Goal: Task Accomplishment & Management: Manage account settings

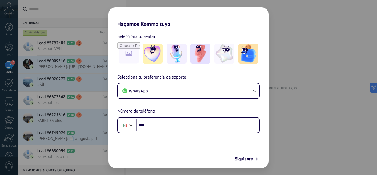
click at [11, 49] on div "Hagamos Kommo tuyo Selecciona tu avatar Selecciona tu preferencia de soporte Wh…" at bounding box center [188, 87] width 377 height 175
click at [9, 49] on div "Hagamos Kommo tuyo Selecciona tu avatar Selecciona tu preferencia de soporte Wh…" at bounding box center [188, 87] width 377 height 175
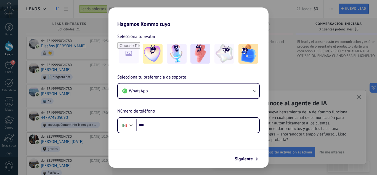
click at [242, 25] on h2 "Hagamos Kommo tuyo" at bounding box center [188, 17] width 160 height 20
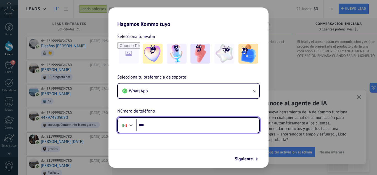
click at [170, 127] on input "***" at bounding box center [197, 125] width 123 height 13
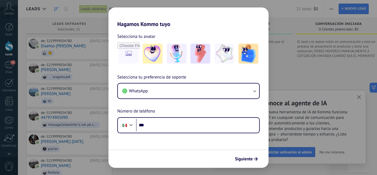
click at [277, 7] on div "Hagamos Kommo tuyo Selecciona tu avatar Selecciona tu preferencia de soporte Wh…" at bounding box center [188, 87] width 377 height 175
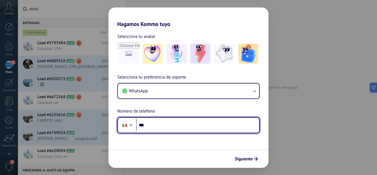
click at [164, 127] on input "***" at bounding box center [197, 125] width 123 height 13
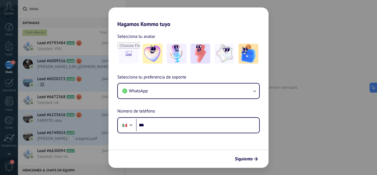
click at [7, 44] on div "Hagamos Kommo tuyo Selecciona tu avatar Selecciona tu preferencia de soporte Wh…" at bounding box center [188, 87] width 377 height 175
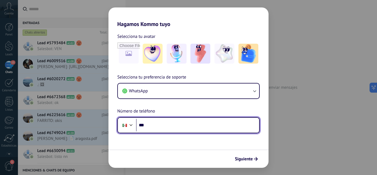
click at [235, 127] on input "***" at bounding box center [197, 125] width 123 height 13
type input "**********"
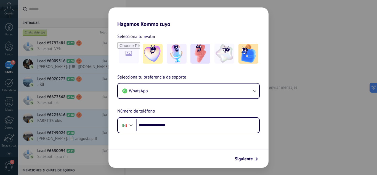
click at [245, 161] on button "Siguiente" at bounding box center [246, 158] width 28 height 9
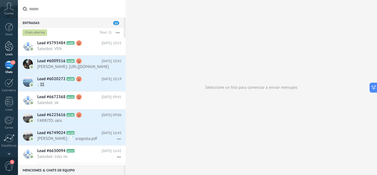
click at [7, 41] on div at bounding box center [9, 46] width 8 height 10
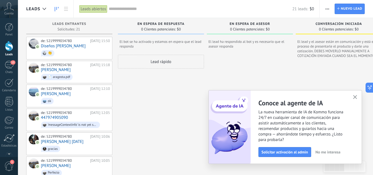
click at [356, 98] on use "button" at bounding box center [355, 97] width 4 height 4
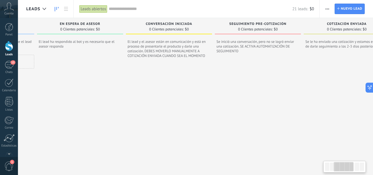
drag, startPoint x: 337, startPoint y: 106, endPoint x: 168, endPoint y: 92, distance: 170.3
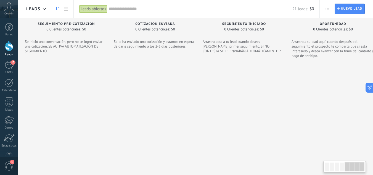
drag, startPoint x: 330, startPoint y: 99, endPoint x: 137, endPoint y: 88, distance: 193.4
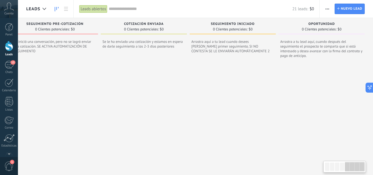
drag, startPoint x: 295, startPoint y: 89, endPoint x: 142, endPoint y: 94, distance: 153.2
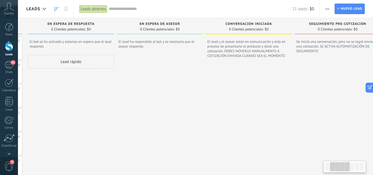
drag, startPoint x: 94, startPoint y: 95, endPoint x: 357, endPoint y: 120, distance: 264.3
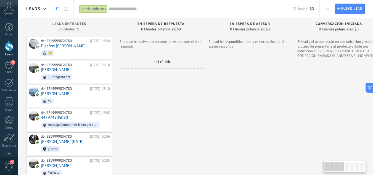
drag, startPoint x: 71, startPoint y: 112, endPoint x: 293, endPoint y: 124, distance: 222.1
click at [82, 52] on span "👏" at bounding box center [75, 53] width 69 height 9
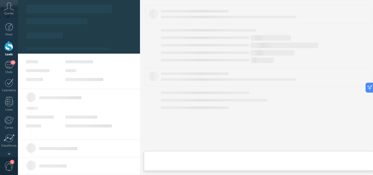
click at [85, 70] on div "de: 5219999034780 15.08.2025 15:18 Barbara Fuentes 📄 aragosta.pdf" at bounding box center [75, 72] width 69 height 19
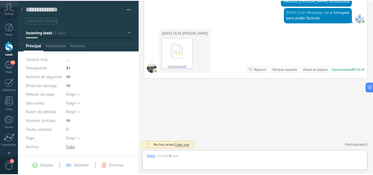
scroll to position [8, 0]
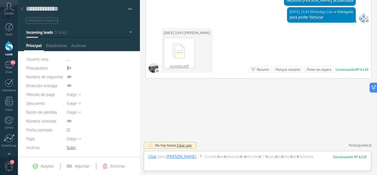
click at [24, 11] on div at bounding box center [22, 9] width 8 height 11
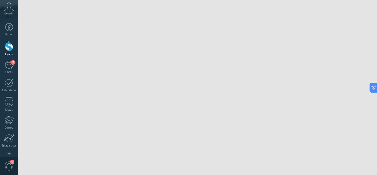
click at [6, 47] on div at bounding box center [9, 46] width 8 height 10
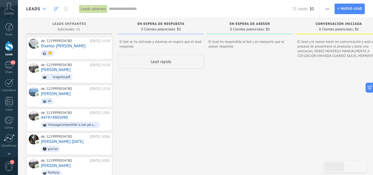
click at [46, 10] on div at bounding box center [44, 9] width 9 height 11
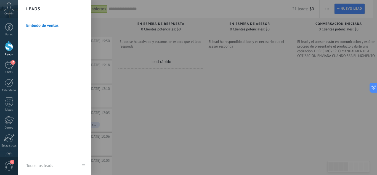
click at [117, 76] on div at bounding box center [206, 87] width 377 height 175
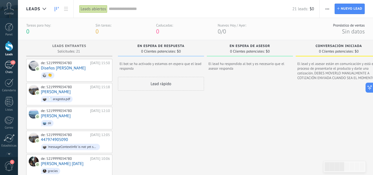
click at [8, 63] on div "13" at bounding box center [9, 65] width 9 height 8
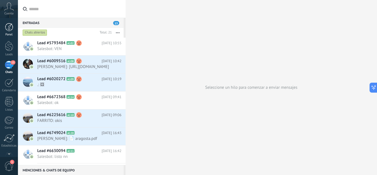
click at [10, 32] on link "Panel" at bounding box center [9, 30] width 18 height 14
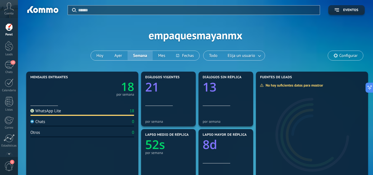
click at [7, 10] on icon at bounding box center [9, 6] width 10 height 8
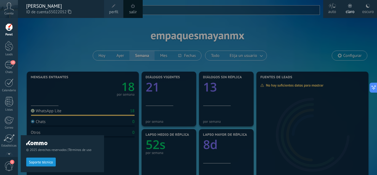
click at [107, 12] on link "perfil" at bounding box center [113, 9] width 19 height 18
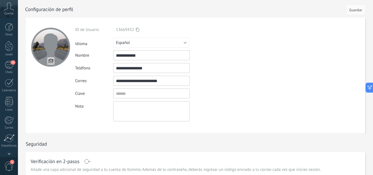
drag, startPoint x: 125, startPoint y: 54, endPoint x: 110, endPoint y: 54, distance: 14.6
click at [110, 54] on div "**********" at bounding box center [164, 55] width 178 height 10
click at [242, 53] on div "**********" at bounding box center [164, 55] width 178 height 10
click at [9, 11] on div "Cuenta" at bounding box center [9, 9] width 18 height 18
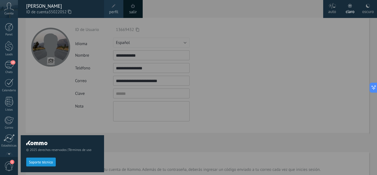
click at [246, 44] on div at bounding box center [206, 87] width 377 height 175
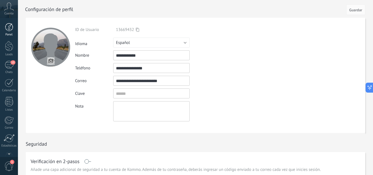
click at [8, 31] on link "Panel" at bounding box center [9, 30] width 18 height 14
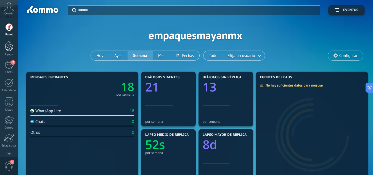
click at [6, 49] on div at bounding box center [9, 46] width 8 height 10
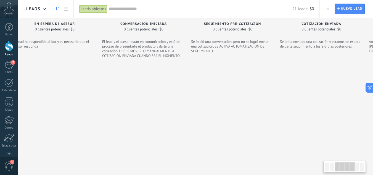
scroll to position [0, 198]
drag, startPoint x: 335, startPoint y: 124, endPoint x: 138, endPoint y: 113, distance: 197.8
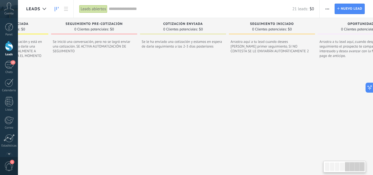
scroll to position [0, 372]
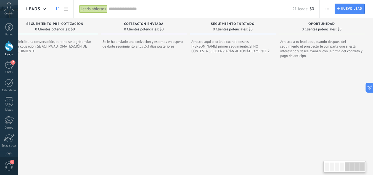
drag, startPoint x: 350, startPoint y: 133, endPoint x: 140, endPoint y: 111, distance: 210.5
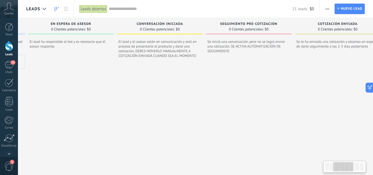
drag, startPoint x: 82, startPoint y: 108, endPoint x: 291, endPoint y: 122, distance: 209.8
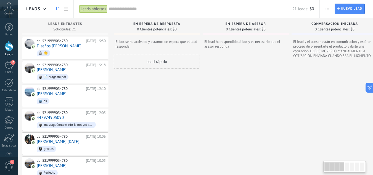
scroll to position [0, 0]
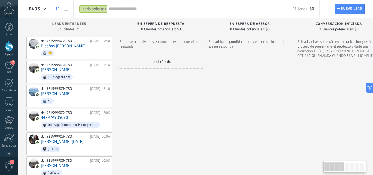
drag, startPoint x: 108, startPoint y: 128, endPoint x: 296, endPoint y: 135, distance: 188.0
drag, startPoint x: 163, startPoint y: 124, endPoint x: 261, endPoint y: 132, distance: 98.2
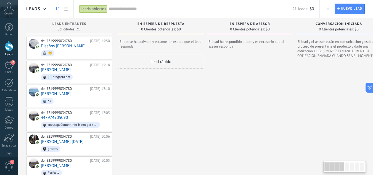
drag, startPoint x: 337, startPoint y: 108, endPoint x: 377, endPoint y: 123, distance: 42.3
click at [373, 123] on html ".abccls-1,.abccls-2{fill-rule:evenodd}.abccls-2{fill:#fff} .abfcls-1{fill:none}…" at bounding box center [186, 87] width 373 height 175
click at [47, 9] on div at bounding box center [44, 9] width 9 height 11
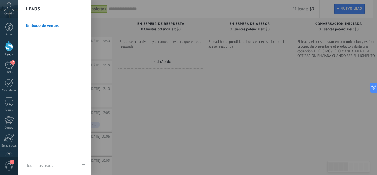
click at [48, 26] on link "Embudo de ventas" at bounding box center [55, 25] width 59 height 15
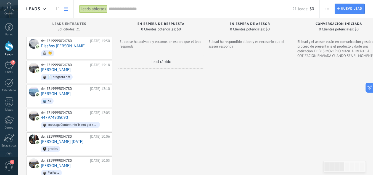
click at [66, 10] on use at bounding box center [66, 9] width 4 height 4
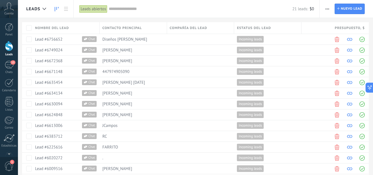
click at [56, 12] on link at bounding box center [56, 9] width 9 height 11
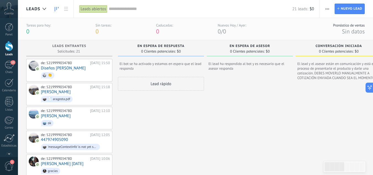
click at [327, 7] on span "button" at bounding box center [327, 9] width 4 height 10
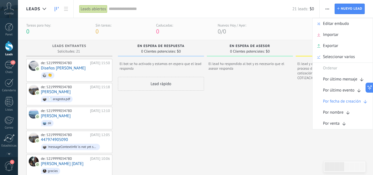
click at [327, 7] on span "button" at bounding box center [327, 9] width 4 height 10
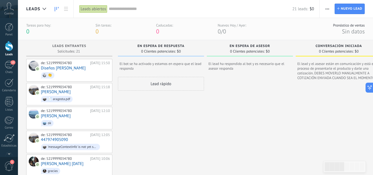
drag, startPoint x: 279, startPoint y: 10, endPoint x: 243, endPoint y: 7, distance: 35.9
click at [243, 7] on input "text" at bounding box center [200, 9] width 183 height 6
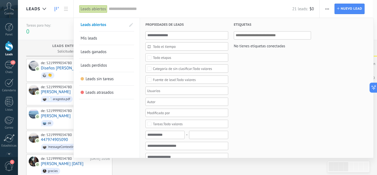
click at [155, 7] on input "text" at bounding box center [200, 9] width 183 height 6
drag, startPoint x: 344, startPoint y: 129, endPoint x: 234, endPoint y: 122, distance: 110.3
click at [55, 26] on div at bounding box center [188, 87] width 377 height 175
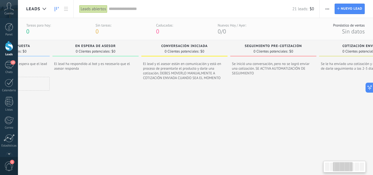
drag, startPoint x: 258, startPoint y: 102, endPoint x: 104, endPoint y: 90, distance: 154.7
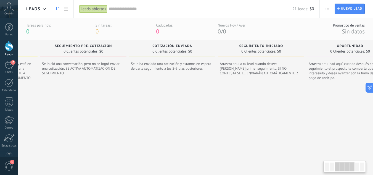
drag, startPoint x: 293, startPoint y: 92, endPoint x: 93, endPoint y: 79, distance: 200.4
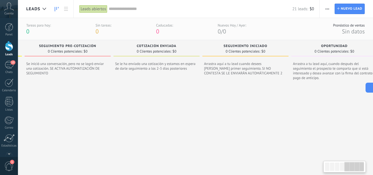
scroll to position [0, 372]
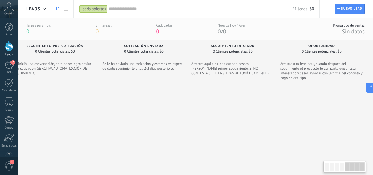
drag, startPoint x: 344, startPoint y: 91, endPoint x: 121, endPoint y: 79, distance: 223.2
click at [8, 44] on div at bounding box center [9, 46] width 8 height 10
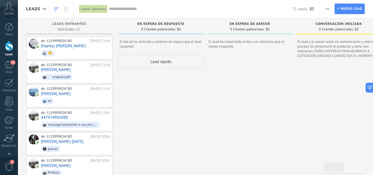
drag, startPoint x: 325, startPoint y: 14, endPoint x: 289, endPoint y: 13, distance: 35.6
click at [289, 13] on div "Leads Leads abiertos Aplicar 21 leads: $0 Leads abiertos Mis leads Leads ganado…" at bounding box center [195, 9] width 355 height 18
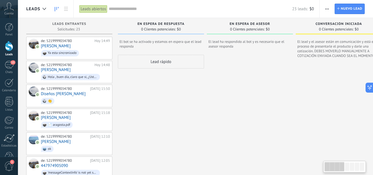
drag, startPoint x: 292, startPoint y: 106, endPoint x: 377, endPoint y: 126, distance: 87.1
click at [372, 126] on html ".abccls-1,.abccls-2{fill-rule:evenodd}.abccls-2{fill:#fff} .abfcls-1{fill:none}…" at bounding box center [186, 87] width 373 height 175
click at [8, 65] on div "13" at bounding box center [9, 65] width 9 height 8
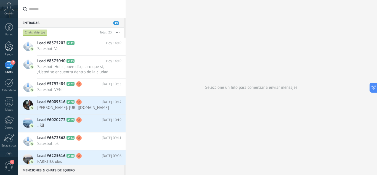
click at [7, 47] on div at bounding box center [9, 46] width 8 height 10
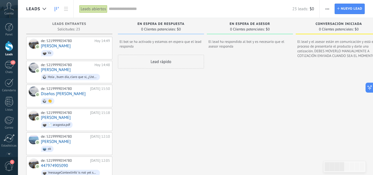
click at [327, 10] on span "button" at bounding box center [327, 9] width 4 height 10
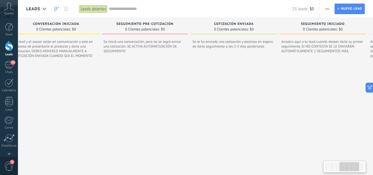
drag, startPoint x: 305, startPoint y: 112, endPoint x: 23, endPoint y: 108, distance: 282.2
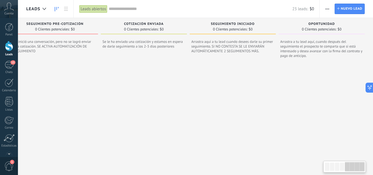
drag, startPoint x: 331, startPoint y: 113, endPoint x: 68, endPoint y: 110, distance: 262.9
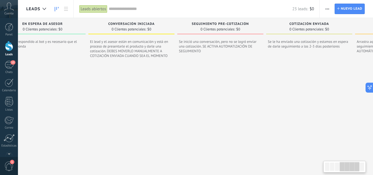
drag, startPoint x: 73, startPoint y: 103, endPoint x: 355, endPoint y: 127, distance: 282.7
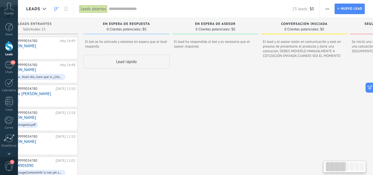
scroll to position [0, 0]
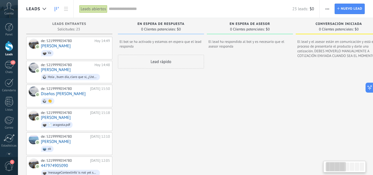
drag, startPoint x: 85, startPoint y: 110, endPoint x: 313, endPoint y: 133, distance: 229.3
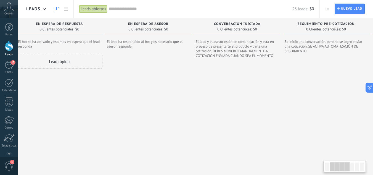
drag, startPoint x: 303, startPoint y: 115, endPoint x: 201, endPoint y: 109, distance: 101.7
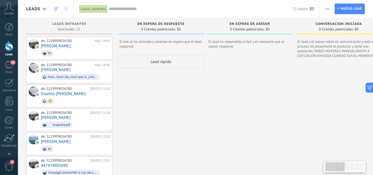
drag, startPoint x: 164, startPoint y: 111, endPoint x: 311, endPoint y: 122, distance: 147.4
click at [330, 9] on button "button" at bounding box center [327, 9] width 8 height 10
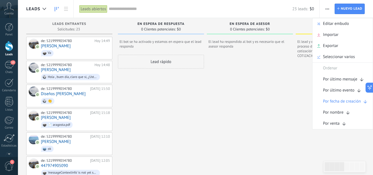
click at [330, 9] on button "button" at bounding box center [327, 9] width 8 height 10
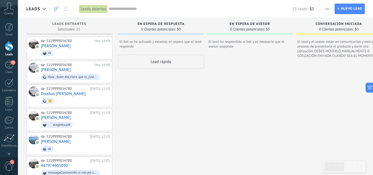
click at [325, 9] on icon "button" at bounding box center [327, 9] width 4 height 1
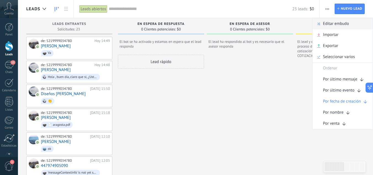
click at [332, 21] on span "Editar embudo" at bounding box center [336, 23] width 26 height 11
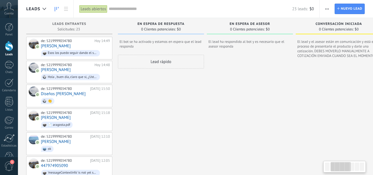
drag, startPoint x: 311, startPoint y: 99, endPoint x: 199, endPoint y: 89, distance: 113.3
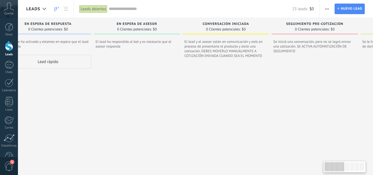
drag, startPoint x: 195, startPoint y: 100, endPoint x: 365, endPoint y: 115, distance: 170.5
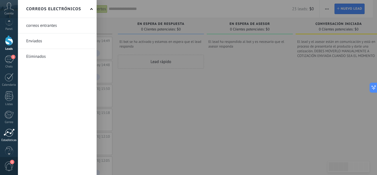
scroll to position [15, 0]
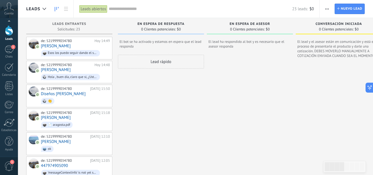
click at [12, 166] on span "1" at bounding box center [8, 166] width 9 height 10
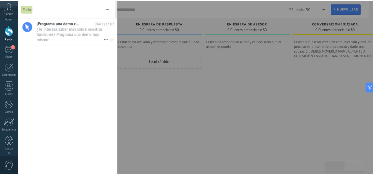
scroll to position [0, 0]
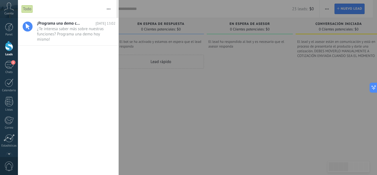
click at [132, 106] on div at bounding box center [188, 87] width 377 height 175
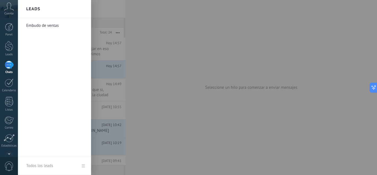
click at [166, 37] on div at bounding box center [206, 87] width 377 height 175
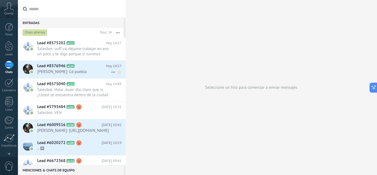
click at [97, 68] on h2 "Lead #8576946 A124" at bounding box center [71, 66] width 69 height 6
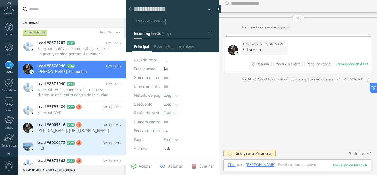
scroll to position [5, 0]
click at [308, 165] on div at bounding box center [297, 170] width 139 height 17
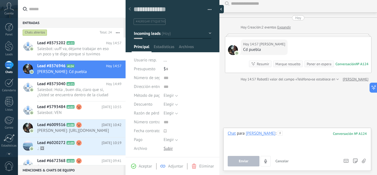
click at [218, 9] on div at bounding box center [219, 9] width 8 height 8
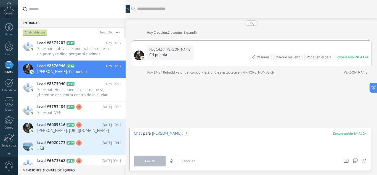
scroll to position [0, 0]
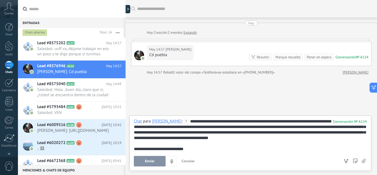
click at [147, 162] on span "Enviar" at bounding box center [150, 161] width 10 height 4
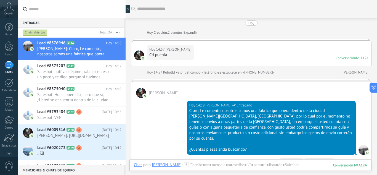
click at [244, 42] on div "[DATE] 14:57 [PERSON_NAME] Cd puebla Conversación № A124 Conversación № A124" at bounding box center [251, 54] width 240 height 24
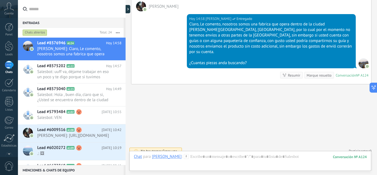
scroll to position [87, 0]
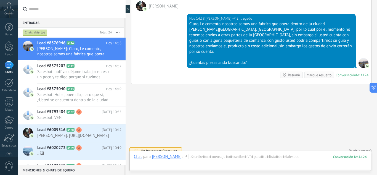
click at [163, 157] on div "[PERSON_NAME]" at bounding box center [167, 156] width 30 height 5
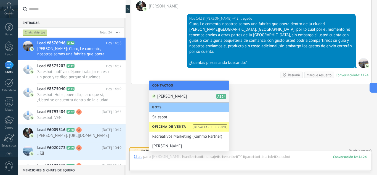
click at [138, 113] on div "Buscar Carga más [DATE] [DATE] Creación: 2 eventos Expandir [DATE] 14:57 [PERSO…" at bounding box center [251, 46] width 251 height 267
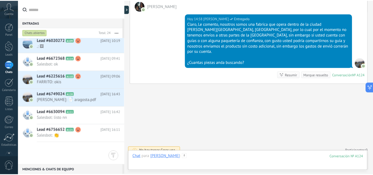
scroll to position [0, 0]
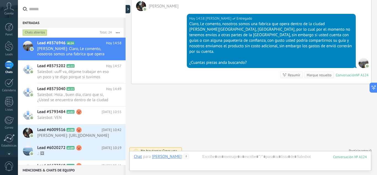
click at [212, 114] on div "Buscar Carga más [DATE] [DATE] Creación: 2 eventos Expandir [DATE] 14:57 [PERSO…" at bounding box center [251, 46] width 251 height 267
click at [12, 44] on div at bounding box center [9, 46] width 8 height 10
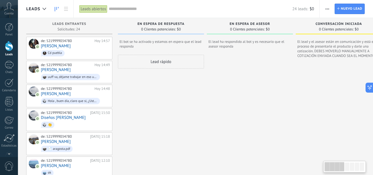
drag, startPoint x: 303, startPoint y: 116, endPoint x: 340, endPoint y: 123, distance: 37.9
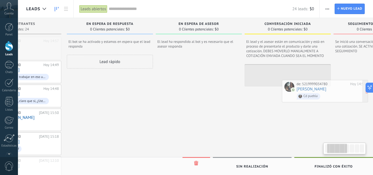
scroll to position [0, 64]
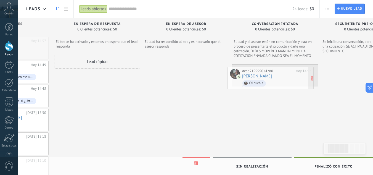
drag, startPoint x: 86, startPoint y: 48, endPoint x: 287, endPoint y: 78, distance: 203.3
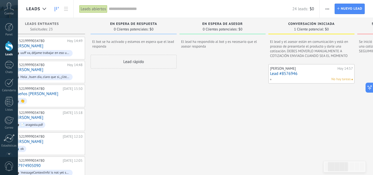
scroll to position [0, 0]
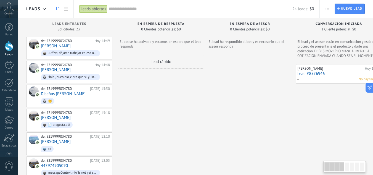
drag, startPoint x: 96, startPoint y: 114, endPoint x: 291, endPoint y: 145, distance: 197.5
click at [158, 62] on div "Lead rápido" at bounding box center [161, 62] width 86 height 14
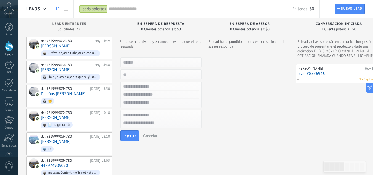
click at [156, 135] on span "Cancelar" at bounding box center [150, 135] width 14 height 5
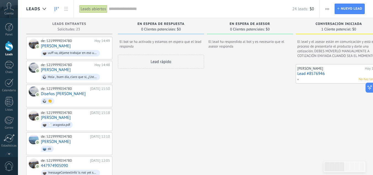
drag, startPoint x: 302, startPoint y: 107, endPoint x: 377, endPoint y: 127, distance: 77.1
click at [372, 127] on html ".abccls-1,.abccls-2{fill-rule:evenodd}.abccls-2{fill:#fff} .abfcls-1{fill:none}…" at bounding box center [186, 87] width 373 height 175
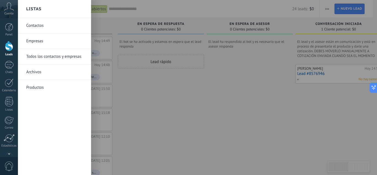
click at [46, 75] on link "Archivos" at bounding box center [55, 71] width 59 height 15
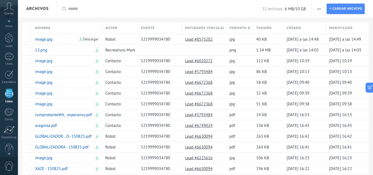
scroll to position [4, 0]
click at [7, 25] on div at bounding box center [9, 22] width 18 height 8
click at [10, 28] on div at bounding box center [9, 27] width 8 height 8
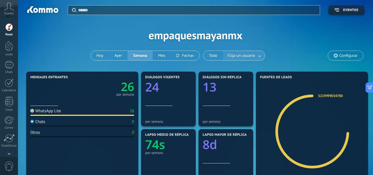
click at [256, 54] on link at bounding box center [260, 55] width 10 height 9
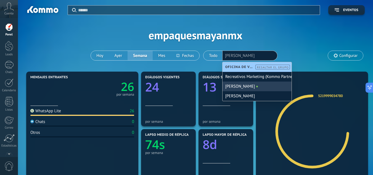
click at [239, 85] on div "[PERSON_NAME]" at bounding box center [256, 86] width 69 height 10
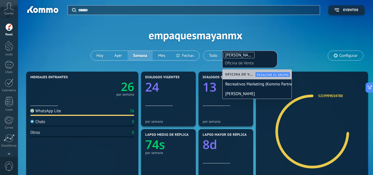
click at [281, 42] on div "Aplicar Eventos empaquesmayanmx [DATE] [DATE] Semana Mes Todo Elija un usuario …" at bounding box center [195, 35] width 338 height 70
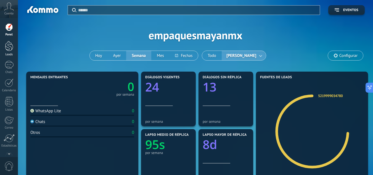
click at [10, 46] on div at bounding box center [9, 46] width 8 height 10
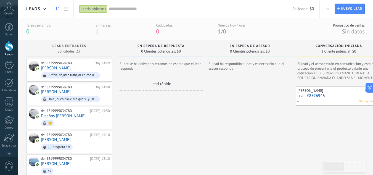
click at [6, 64] on div at bounding box center [9, 65] width 9 height 8
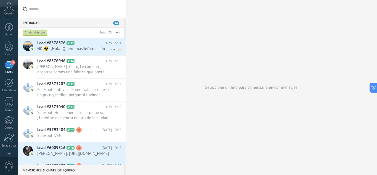
click at [58, 51] on div "Lead #8578376 A125 [DATE] 15:04 N0J☢️: ¡Hola! Quiero más información." at bounding box center [81, 46] width 88 height 17
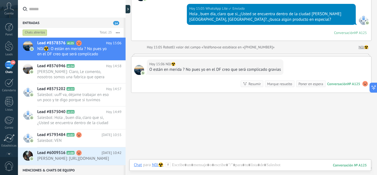
scroll to position [104, 0]
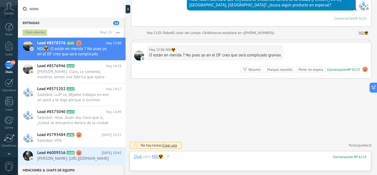
click at [199, 159] on div at bounding box center [250, 162] width 233 height 17
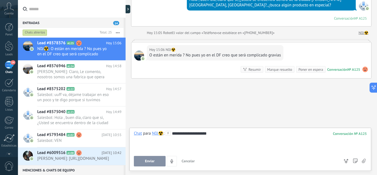
click at [161, 167] on div "**********" at bounding box center [250, 148] width 242 height 43
click at [154, 165] on button "Enviar" at bounding box center [150, 161] width 32 height 10
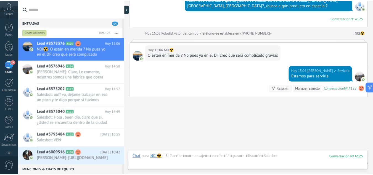
scroll to position [123, 0]
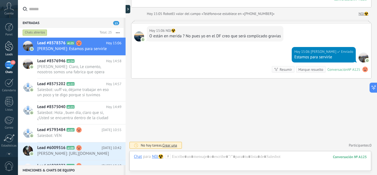
click at [5, 46] on div at bounding box center [9, 46] width 8 height 10
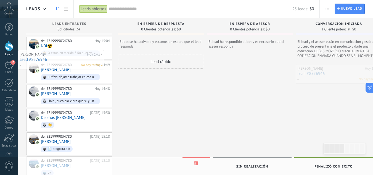
drag, startPoint x: 351, startPoint y: 69, endPoint x: 59, endPoint y: 56, distance: 291.9
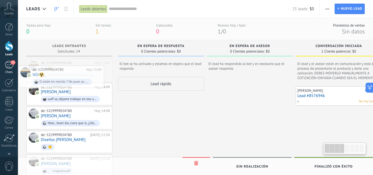
drag, startPoint x: 75, startPoint y: 65, endPoint x: 1, endPoint y: 72, distance: 74.5
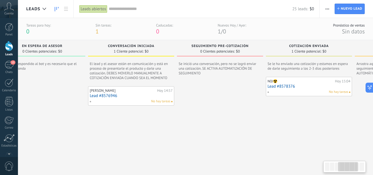
scroll to position [0, 249]
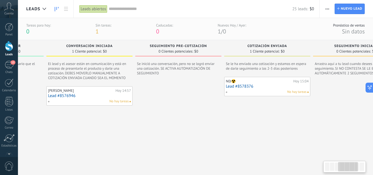
drag, startPoint x: 344, startPoint y: 145, endPoint x: 105, endPoint y: 115, distance: 241.3
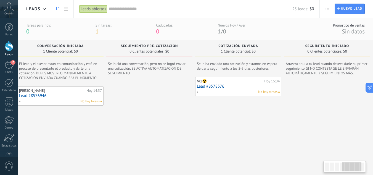
scroll to position [0, 372]
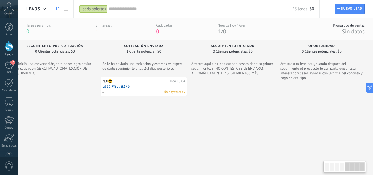
drag, startPoint x: 335, startPoint y: 130, endPoint x: 112, endPoint y: 105, distance: 223.8
click at [157, 83] on div "N0J☢️ Hoy 15:04 Lead #8578376 No hay tareas" at bounding box center [143, 86] width 83 height 16
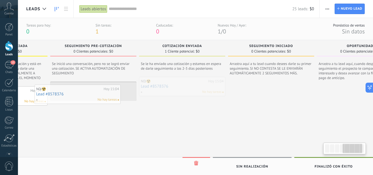
scroll to position [0, 325]
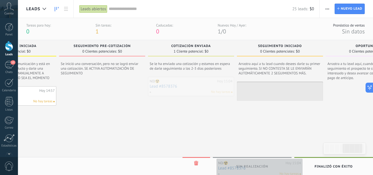
drag, startPoint x: 157, startPoint y: 83, endPoint x: 272, endPoint y: 165, distance: 141.5
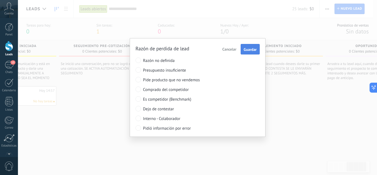
click at [246, 49] on span "Guardar" at bounding box center [250, 49] width 13 height 4
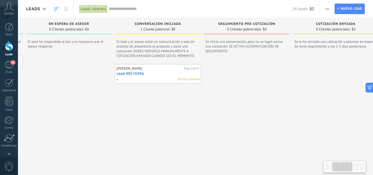
scroll to position [0, 181]
drag, startPoint x: 356, startPoint y: 130, endPoint x: 177, endPoint y: 100, distance: 182.2
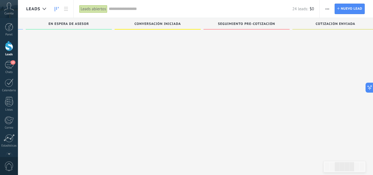
scroll to position [417, 0]
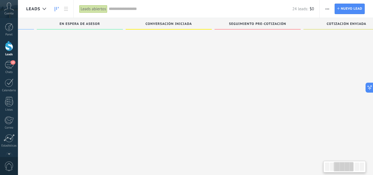
drag, startPoint x: 292, startPoint y: 163, endPoint x: 303, endPoint y: 91, distance: 73.0
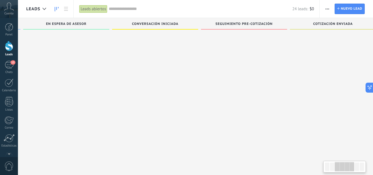
drag, startPoint x: 305, startPoint y: 63, endPoint x: 289, endPoint y: 156, distance: 94.5
drag, startPoint x: 328, startPoint y: 116, endPoint x: 324, endPoint y: 70, distance: 46.0
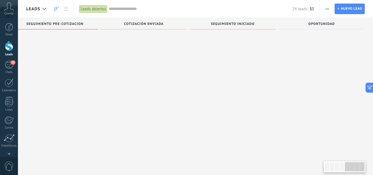
drag, startPoint x: 324, startPoint y: 70, endPoint x: 64, endPoint y: 57, distance: 259.6
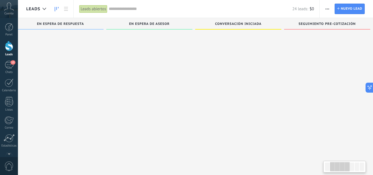
scroll to position [0, 73]
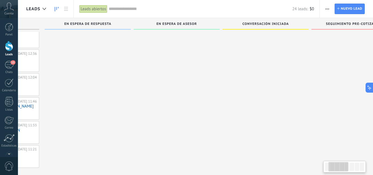
drag, startPoint x: 79, startPoint y: 61, endPoint x: 377, endPoint y: 134, distance: 305.9
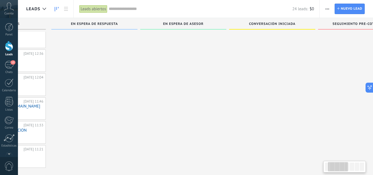
drag, startPoint x: 150, startPoint y: 59, endPoint x: 157, endPoint y: 159, distance: 100.6
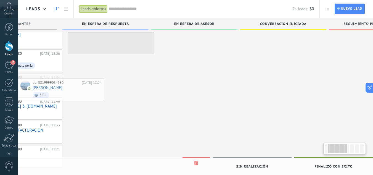
drag, startPoint x: 40, startPoint y: 87, endPoint x: 77, endPoint y: 100, distance: 39.3
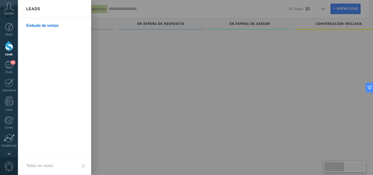
scroll to position [0, 0]
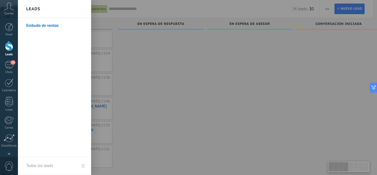
drag, startPoint x: 85, startPoint y: 98, endPoint x: 337, endPoint y: 145, distance: 256.3
click at [223, 80] on div at bounding box center [206, 87] width 377 height 175
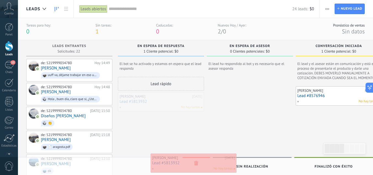
drag, startPoint x: 164, startPoint y: 101, endPoint x: 196, endPoint y: 162, distance: 69.3
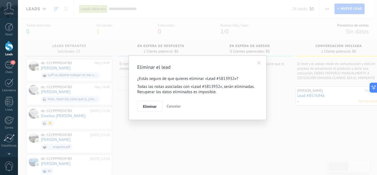
click at [175, 106] on span "Cancelar" at bounding box center [174, 105] width 14 height 5
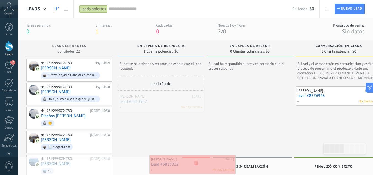
drag, startPoint x: 168, startPoint y: 101, endPoint x: 199, endPoint y: 164, distance: 69.8
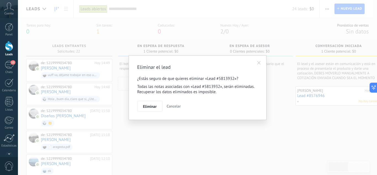
click at [145, 106] on span "Eliminar" at bounding box center [150, 106] width 14 height 4
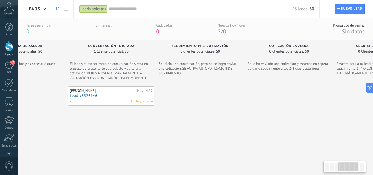
scroll to position [0, 47]
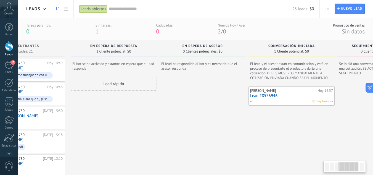
drag, startPoint x: 290, startPoint y: 150, endPoint x: 355, endPoint y: 129, distance: 68.7
click at [373, 135] on html ".abccls-1,.abccls-2{fill-rule:evenodd}.abccls-2{fill:#fff} .abfcls-1{fill:none}…" at bounding box center [186, 87] width 373 height 175
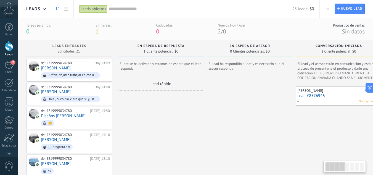
drag, startPoint x: 159, startPoint y: 136, endPoint x: 309, endPoint y: 145, distance: 150.3
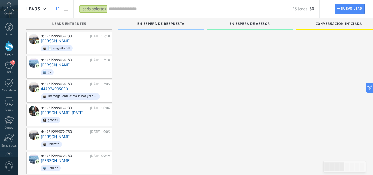
scroll to position [6, 0]
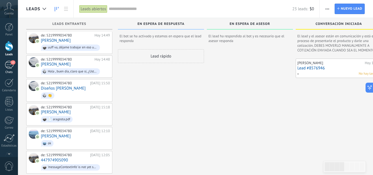
click at [6, 66] on div "12" at bounding box center [9, 65] width 9 height 8
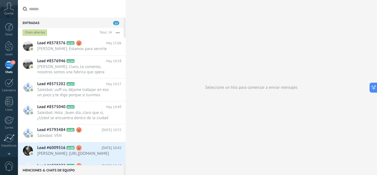
click at [115, 20] on div "Entradas 12" at bounding box center [71, 23] width 106 height 10
click at [114, 23] on span "12" at bounding box center [116, 23] width 6 height 4
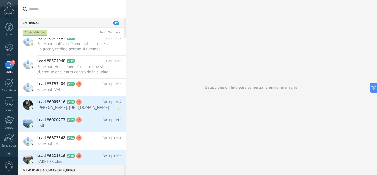
scroll to position [55, 0]
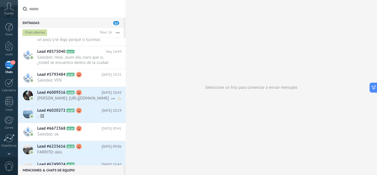
click at [102, 94] on span "[DATE] 10:42" at bounding box center [112, 93] width 20 height 6
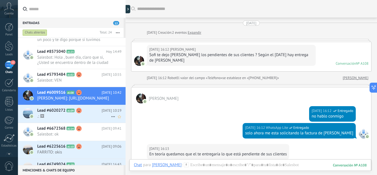
scroll to position [564, 0]
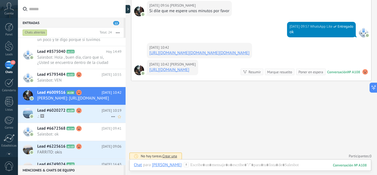
click at [90, 113] on h2 "Lead #6020272 A109" at bounding box center [69, 111] width 64 height 6
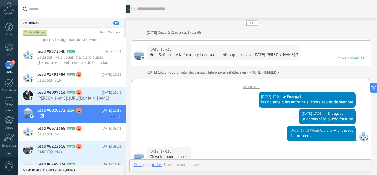
scroll to position [111, 0]
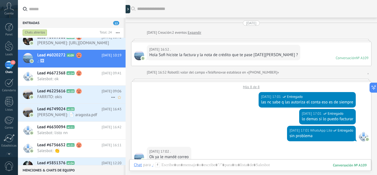
click at [78, 99] on span "FARRITO: okis" at bounding box center [74, 96] width 74 height 5
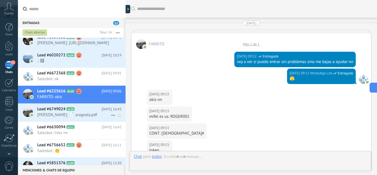
click at [101, 117] on span "[PERSON_NAME]: 📄 aragosta.pdf" at bounding box center [74, 114] width 74 height 5
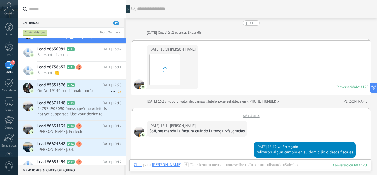
scroll to position [235, 0]
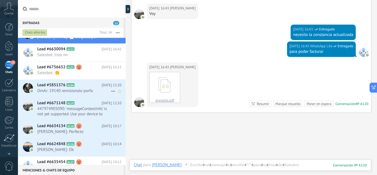
click at [84, 91] on span "OmAr: 19140 remisionalo porfa" at bounding box center [74, 90] width 74 height 5
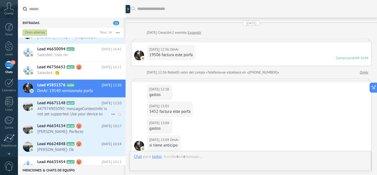
click at [85, 113] on span "447974905090: 'messageContextInfo' is not yet supported. Use your device to vie…" at bounding box center [74, 111] width 74 height 10
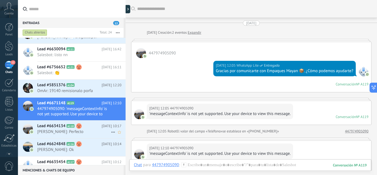
scroll to position [70, 0]
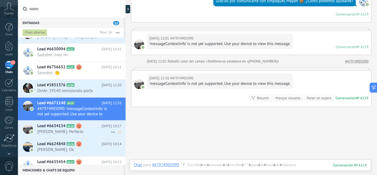
click at [89, 125] on h2 "Lead #6634134 A118" at bounding box center [69, 126] width 64 height 6
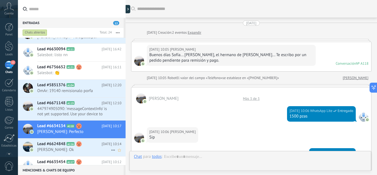
click at [85, 147] on span "[PERSON_NAME]: Ok" at bounding box center [74, 149] width 74 height 5
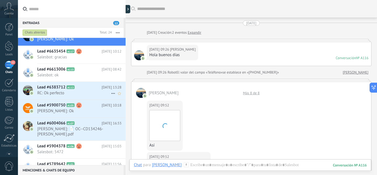
scroll to position [226, 0]
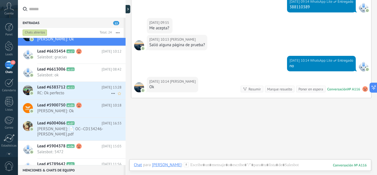
click at [75, 89] on h2 "Lead #6383712 A113" at bounding box center [69, 87] width 64 height 6
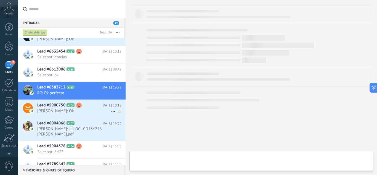
click at [92, 107] on h2 "Lead #5900750 A105" at bounding box center [69, 105] width 64 height 6
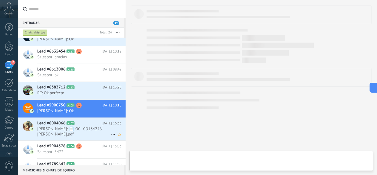
click at [96, 134] on span "[PERSON_NAME]: 📄 OC--CD134246-[PERSON_NAME].pdf" at bounding box center [74, 131] width 74 height 10
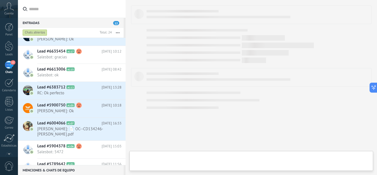
scroll to position [333, 0]
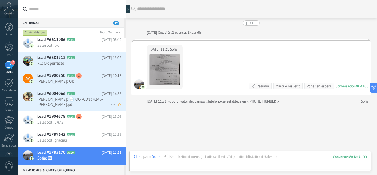
click at [90, 105] on span "[PERSON_NAME]: 📄 OC--CD134246-[PERSON_NAME].pdf" at bounding box center [74, 102] width 74 height 10
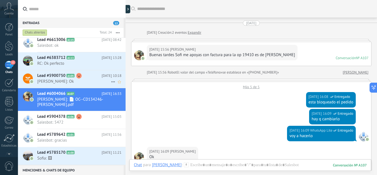
click at [88, 83] on span "[PERSON_NAME]: Ok" at bounding box center [74, 81] width 74 height 5
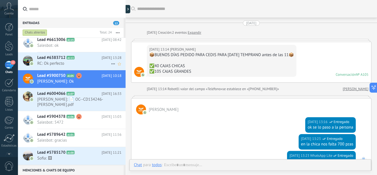
scroll to position [485, 0]
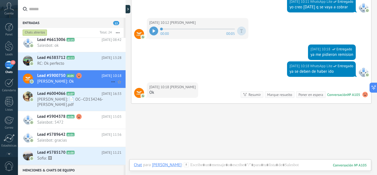
click at [91, 65] on span "RC: Ok perfecto" at bounding box center [74, 63] width 74 height 5
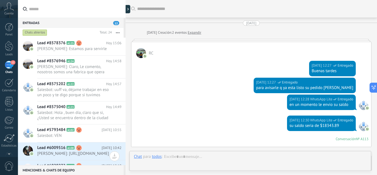
scroll to position [255, 0]
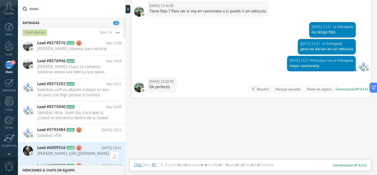
click at [117, 22] on span "12" at bounding box center [116, 23] width 6 height 4
click at [10, 63] on span "12" at bounding box center [12, 62] width 5 height 4
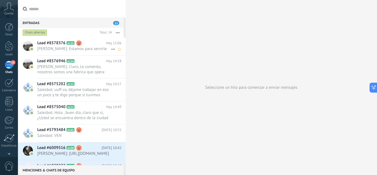
click at [97, 49] on span "Sofía Ventas: Estamos para servirle" at bounding box center [74, 48] width 74 height 5
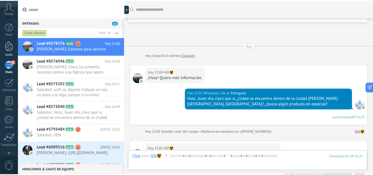
scroll to position [142, 0]
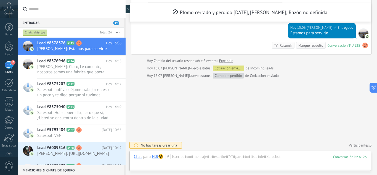
click at [9, 6] on icon at bounding box center [9, 6] width 10 height 8
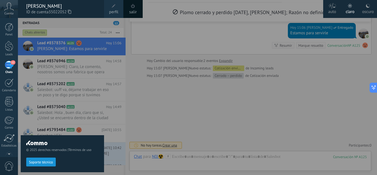
click at [112, 9] on span at bounding box center [114, 6] width 6 height 6
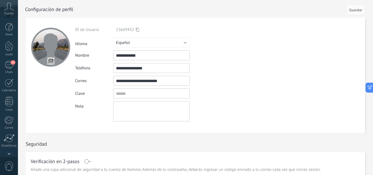
drag, startPoint x: 125, startPoint y: 55, endPoint x: 102, endPoint y: 52, distance: 22.9
click at [102, 52] on div "**********" at bounding box center [164, 55] width 178 height 10
type input "**********"
click at [290, 81] on form "**********" at bounding box center [195, 75] width 339 height 115
click at [355, 11] on span "Guardar" at bounding box center [355, 10] width 13 height 4
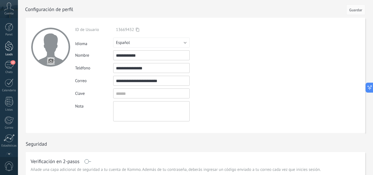
click at [8, 46] on div at bounding box center [9, 46] width 8 height 10
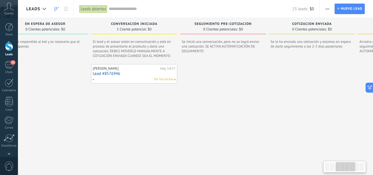
drag, startPoint x: 338, startPoint y: 142, endPoint x: 133, endPoint y: 125, distance: 205.2
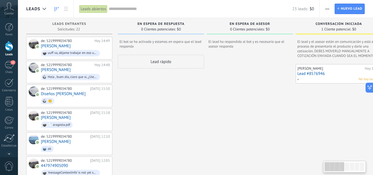
drag, startPoint x: 111, startPoint y: 123, endPoint x: 377, endPoint y: 148, distance: 266.2
click at [373, 148] on html ".abccls-1,.abccls-2{fill-rule:evenodd}.abccls-2{fill:#fff} .abfcls-1{fill:none}…" at bounding box center [186, 87] width 373 height 175
click at [9, 63] on div "13" at bounding box center [9, 65] width 9 height 8
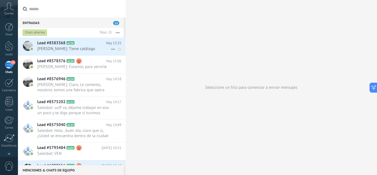
click at [85, 49] on span "cerpas: Tiene catálogo" at bounding box center [74, 48] width 74 height 5
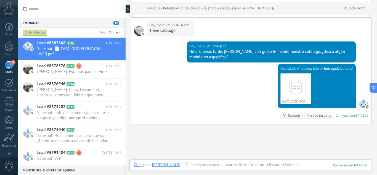
scroll to position [86, 0]
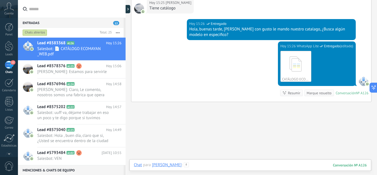
click at [222, 162] on div at bounding box center [250, 170] width 233 height 17
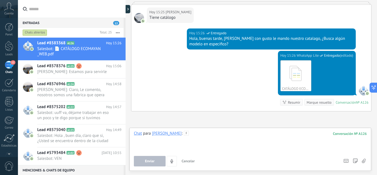
scroll to position [110, 0]
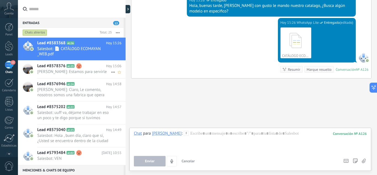
click at [91, 70] on span "[PERSON_NAME]: Estamos para servirle" at bounding box center [74, 71] width 74 height 5
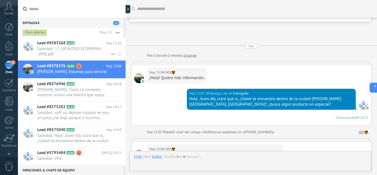
click at [87, 53] on span "Salesbot: 📄 CATÁLOGO ECOMAYAN _WEB.pdf" at bounding box center [74, 51] width 74 height 10
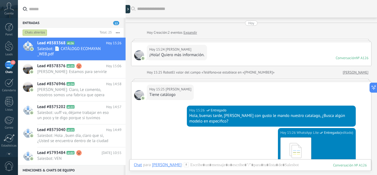
scroll to position [71, 0]
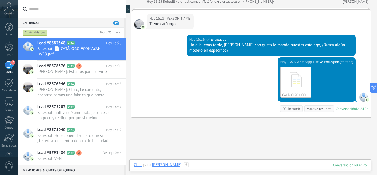
click at [214, 164] on div at bounding box center [250, 170] width 233 height 17
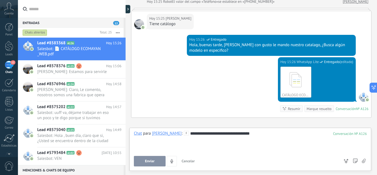
click at [142, 158] on button "Enviar" at bounding box center [150, 161] width 32 height 10
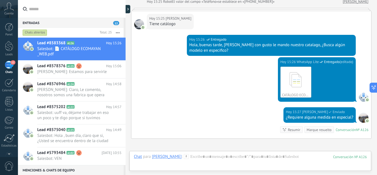
scroll to position [131, 0]
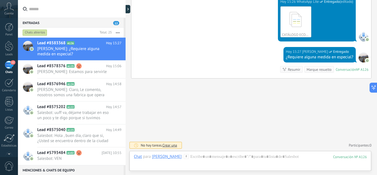
click at [266, 129] on div "Buscar Carga más Hoy Hoy Creación: 2 eventos Expandir Hoy 15:24 cerpas ¡Hola! Q…" at bounding box center [251, 21] width 251 height 305
click at [358, 59] on div at bounding box center [363, 57] width 10 height 10
click at [91, 70] on span "[PERSON_NAME]: Estamos para servirle" at bounding box center [74, 71] width 74 height 5
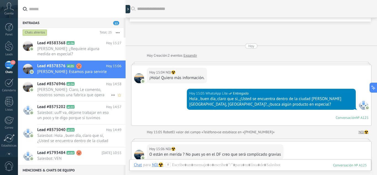
scroll to position [93, 0]
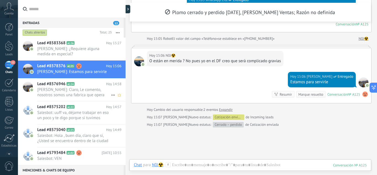
click at [92, 87] on span "[PERSON_NAME]: Claro, Le comento, nosotros somos una fabrica que opera dentro d…" at bounding box center [74, 92] width 74 height 10
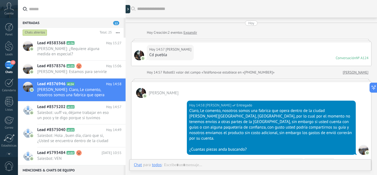
scroll to position [34, 0]
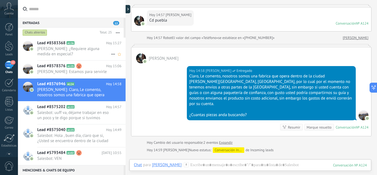
click at [84, 54] on span "[PERSON_NAME]: ¿Requiere alguna medida en especial?" at bounding box center [74, 51] width 74 height 10
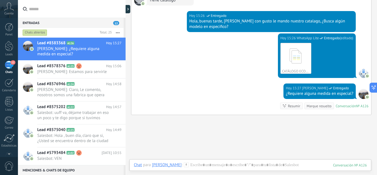
scroll to position [131, 0]
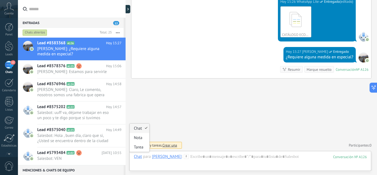
click at [136, 158] on div "Chat" at bounding box center [138, 156] width 8 height 5
click at [157, 158] on div "[PERSON_NAME]" at bounding box center [167, 156] width 30 height 5
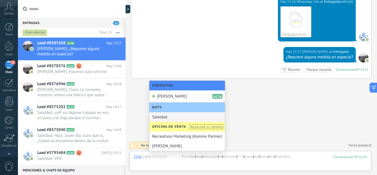
click at [248, 118] on div "Buscar Carga más Hoy Hoy Creación: 2 eventos Expandir Hoy 15:24 cerpas ¡Hola! Q…" at bounding box center [251, 21] width 251 height 305
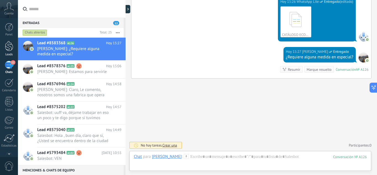
click at [7, 46] on div at bounding box center [9, 46] width 8 height 10
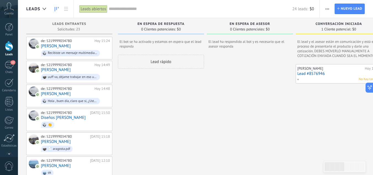
click at [9, 60] on div "Panel Leads 12 Chats Clientes Calendario" at bounding box center [9, 97] width 18 height 149
click at [8, 67] on div "12" at bounding box center [9, 65] width 9 height 8
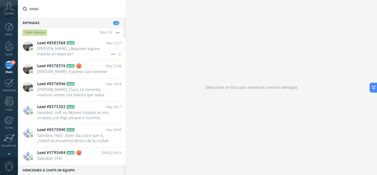
click at [66, 50] on span "[PERSON_NAME]: ¿Requiere alguna medida en especial?" at bounding box center [74, 51] width 74 height 10
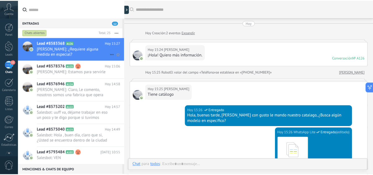
scroll to position [106, 0]
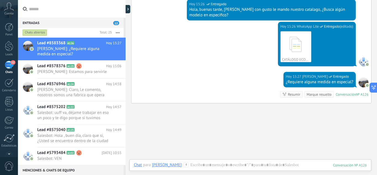
drag, startPoint x: 8, startPoint y: 64, endPoint x: 9, endPoint y: 59, distance: 5.4
click at [8, 64] on div "12" at bounding box center [9, 65] width 9 height 8
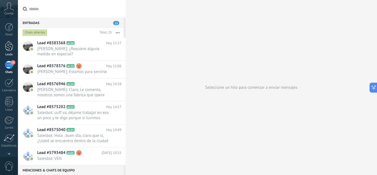
click at [9, 50] on div at bounding box center [9, 46] width 8 height 10
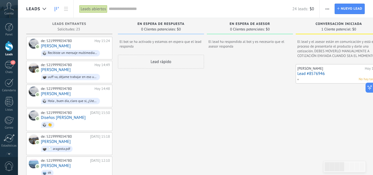
click at [328, 10] on span "button" at bounding box center [327, 9] width 4 height 10
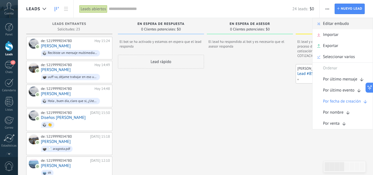
click at [335, 22] on span "Editar embudo" at bounding box center [336, 23] width 26 height 11
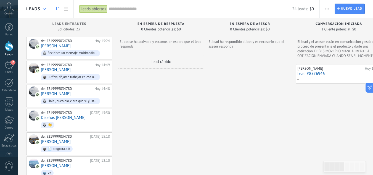
click at [45, 12] on div at bounding box center [44, 9] width 9 height 11
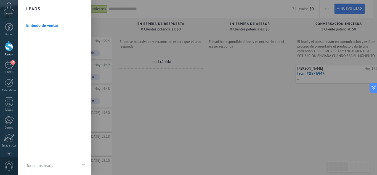
drag, startPoint x: 47, startPoint y: 25, endPoint x: 37, endPoint y: 26, distance: 10.1
click at [37, 26] on link "Embudo de ventas" at bounding box center [55, 25] width 59 height 15
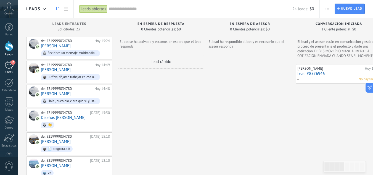
click at [8, 63] on div "12" at bounding box center [9, 65] width 9 height 8
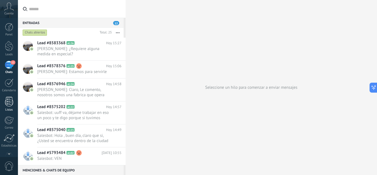
click at [9, 103] on div at bounding box center [9, 102] width 8 height 10
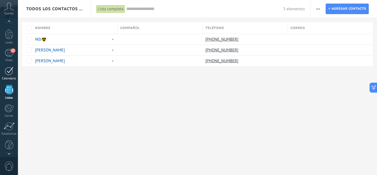
scroll to position [15, 0]
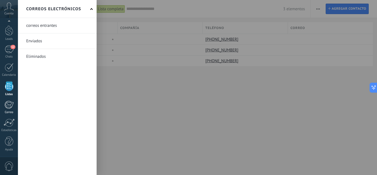
click at [10, 105] on div at bounding box center [8, 104] width 9 height 8
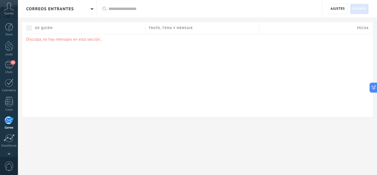
click at [9, 7] on icon at bounding box center [9, 6] width 10 height 8
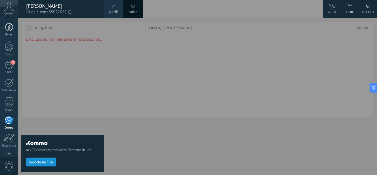
click at [5, 33] on div "Panel" at bounding box center [9, 35] width 16 height 4
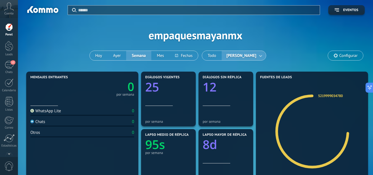
click at [81, 49] on div "Aplicar Eventos empaquesmayanmx [DATE] [DATE] Semana Mes Todo [PERSON_NAME] Ven…" at bounding box center [195, 35] width 338 height 70
click at [280, 39] on div "Aplicar Eventos empaquesmayanmx [DATE] [DATE] Semana Mes Todo [PERSON_NAME] Ven…" at bounding box center [195, 35] width 338 height 70
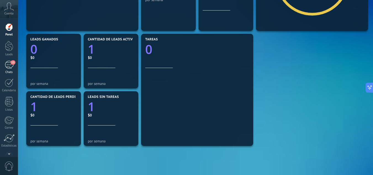
click at [12, 63] on span "13" at bounding box center [12, 62] width 5 height 4
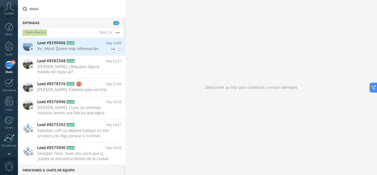
click at [73, 47] on span "Xx: ¡Hola! Quiero más información." at bounding box center [74, 48] width 74 height 5
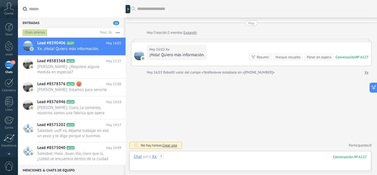
click at [211, 158] on div at bounding box center [250, 162] width 233 height 17
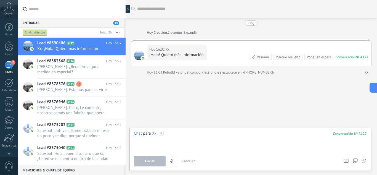
click at [171, 138] on div at bounding box center [250, 140] width 233 height 21
click at [175, 131] on div at bounding box center [250, 140] width 233 height 21
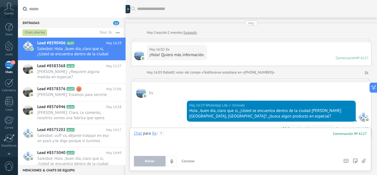
scroll to position [59, 0]
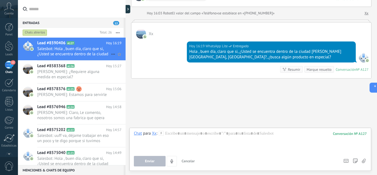
click at [63, 53] on span "Salesbot: Hola , buen día, claro que si, ¿Usted se encuentra dentro de la ciuda…" at bounding box center [74, 51] width 74 height 10
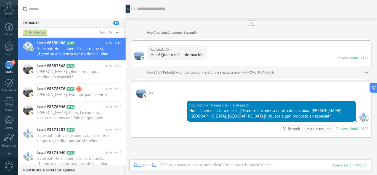
scroll to position [21, 0]
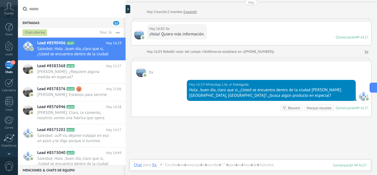
click at [273, 136] on div "Buscar Carga más [DATE] [DATE] Creación: 2 eventos Expandir [DATE] 16:02 Xx ¡Ho…" at bounding box center [251, 96] width 251 height 234
click at [91, 73] on span "[PERSON_NAME]: ¿Requiere alguna medida en especial?" at bounding box center [74, 74] width 74 height 10
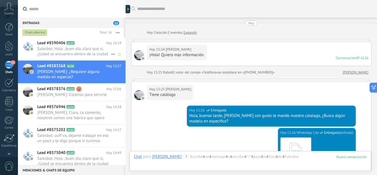
scroll to position [131, 0]
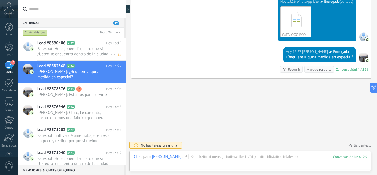
click at [88, 52] on span "Salesbot: Hola , buen día, claro que si, ¿Usted se encuentra dentro de la ciuda…" at bounding box center [74, 51] width 74 height 10
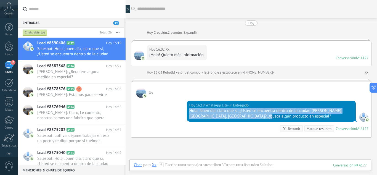
drag, startPoint x: 190, startPoint y: 113, endPoint x: 251, endPoint y: 125, distance: 62.8
click at [250, 125] on div "[DATE] 16:19 WhatsApp Lite Entregado Hola , buen día, claro que si, ¿Usted se e…" at bounding box center [251, 117] width 240 height 39
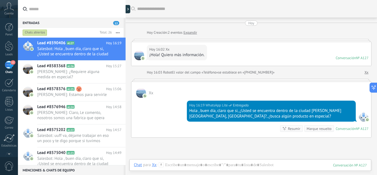
click at [251, 125] on div "[DATE] 16:19 WhatsApp Lite Entregado Hola , buen día, claro que si, ¿Usted se e…" at bounding box center [251, 117] width 240 height 39
click at [255, 150] on div "Buscar Carga más [DATE] [DATE] Creación: 2 eventos Expandir [DATE] 16:02 Xx ¡Ho…" at bounding box center [251, 117] width 251 height 234
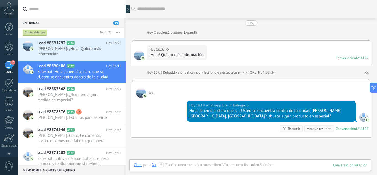
drag, startPoint x: 204, startPoint y: 114, endPoint x: 247, endPoint y: 125, distance: 44.8
click at [247, 125] on div "[DATE] 16:19 WhatsApp Lite Entregado Hola , buen día, claro que si, ¿Usted se e…" at bounding box center [251, 117] width 240 height 39
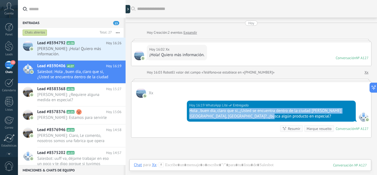
drag, startPoint x: 253, startPoint y: 116, endPoint x: 187, endPoint y: 111, distance: 65.9
click at [187, 111] on div "[DATE] 16:19 WhatsApp Lite Entregado Hola , buen día, claro que si, ¿Usted se e…" at bounding box center [271, 110] width 169 height 21
copy div "Hola , buen día, claro que si, ¿Usted se encuentra dentro de la ciudad [PERSON_…"
click at [93, 54] on span "[PERSON_NAME]: ¡Hola! Quiero más información." at bounding box center [74, 51] width 74 height 10
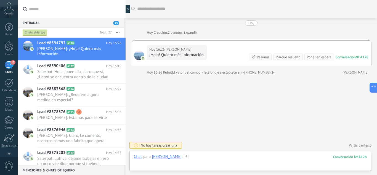
click at [210, 156] on div at bounding box center [250, 162] width 233 height 17
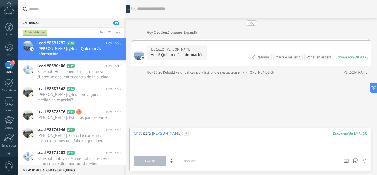
paste div
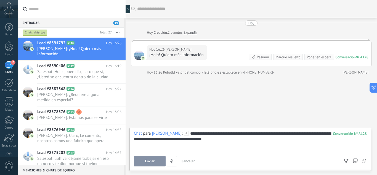
click at [159, 163] on button "Enviar" at bounding box center [150, 161] width 32 height 10
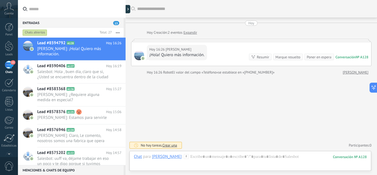
scroll to position [59, 0]
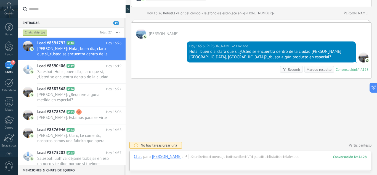
click at [209, 129] on div "Buscar Carga más [DATE] [DATE] Creación: 2 eventos Expandir [DATE] 16:26 [PERSO…" at bounding box center [251, 58] width 251 height 234
click at [225, 127] on div "Buscar Carga más [DATE] [DATE] Creación: 2 eventos Expandir [DATE] 16:26 [PERSO…" at bounding box center [251, 58] width 251 height 234
click at [212, 111] on div "Buscar Carga más [DATE] [DATE] Creación: 2 eventos Expandir [DATE] 16:26 [PERSO…" at bounding box center [251, 58] width 251 height 234
click at [130, 10] on div at bounding box center [128, 9] width 6 height 8
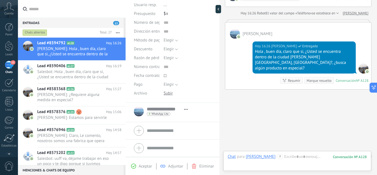
scroll to position [0, 0]
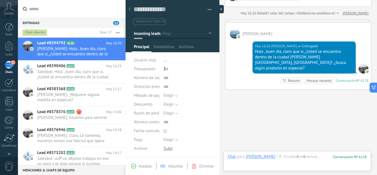
click at [219, 6] on div at bounding box center [219, 9] width 8 height 8
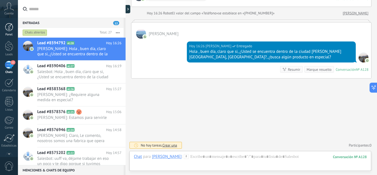
click at [6, 24] on div at bounding box center [9, 27] width 8 height 8
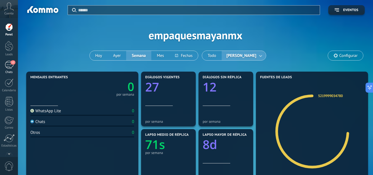
click at [6, 64] on div "12" at bounding box center [9, 65] width 9 height 8
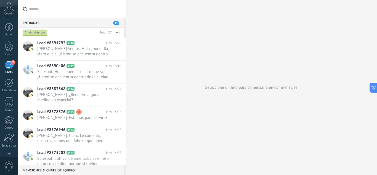
click at [251, 40] on div "Seleccione un hilo para comenzar a enviar mensajes" at bounding box center [251, 87] width 251 height 175
click at [80, 52] on span "[PERSON_NAME] Ventas: Hola , buen día, claro que si, ¿Usted se encuentra dentro…" at bounding box center [74, 51] width 74 height 10
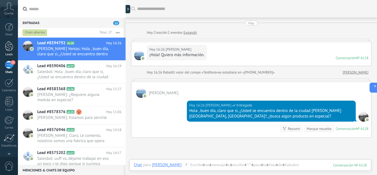
click at [7, 48] on div at bounding box center [9, 46] width 8 height 10
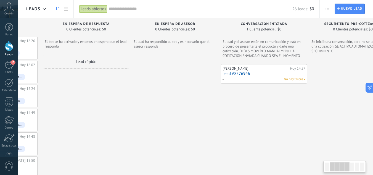
scroll to position [0, 141]
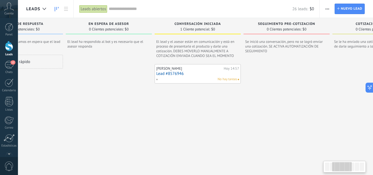
drag, startPoint x: 326, startPoint y: 142, endPoint x: 185, endPoint y: 117, distance: 143.0
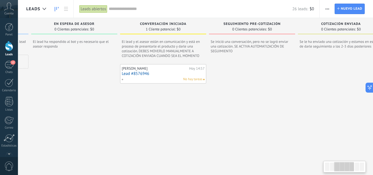
scroll to position [0, 176]
drag, startPoint x: 148, startPoint y: 110, endPoint x: 120, endPoint y: 109, distance: 28.5
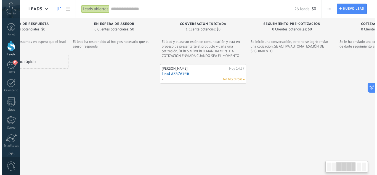
scroll to position [0, 0]
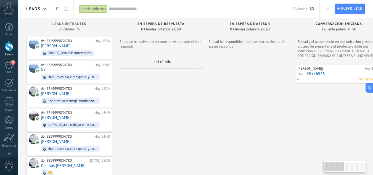
drag, startPoint x: 84, startPoint y: 103, endPoint x: 377, endPoint y: 124, distance: 293.5
click at [372, 124] on html ".abccls-1,.abccls-2{fill-rule:evenodd}.abccls-2{fill:#fff} .abfcls-1{fill:none}…" at bounding box center [186, 87] width 373 height 175
click at [7, 64] on div "12" at bounding box center [9, 65] width 9 height 8
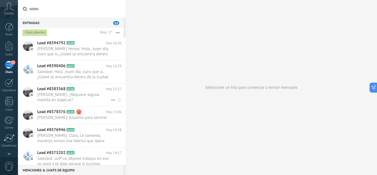
click at [83, 97] on span "[PERSON_NAME]: ¿Requiere alguna medida en especial?" at bounding box center [74, 97] width 74 height 10
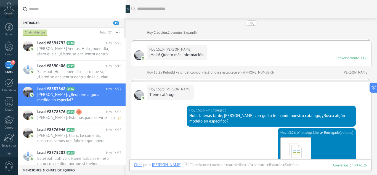
scroll to position [106, 0]
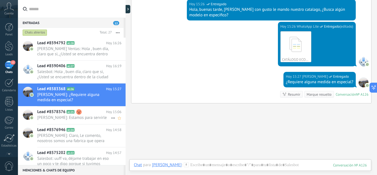
click at [98, 116] on span "[PERSON_NAME]: Estamos para servirle" at bounding box center [74, 117] width 74 height 5
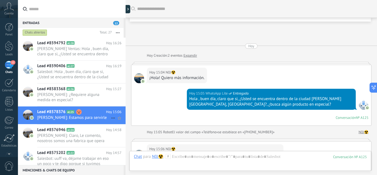
scroll to position [142, 0]
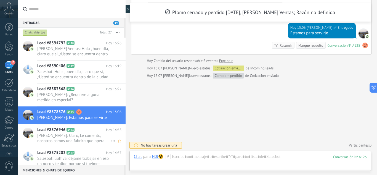
click at [89, 134] on span "[PERSON_NAME]: Claro, Le comento, nosotros somos una fabrica que opera dentro d…" at bounding box center [74, 138] width 74 height 10
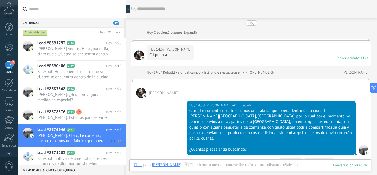
scroll to position [34, 0]
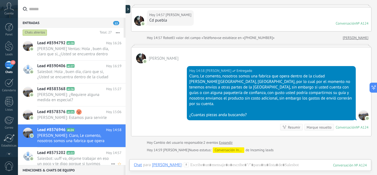
click at [87, 157] on span "Salesbot: uuff va, déjame trabajar en eso un poco y te digo porque si tuvimos v…" at bounding box center [74, 161] width 74 height 10
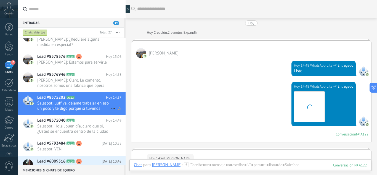
scroll to position [285, 0]
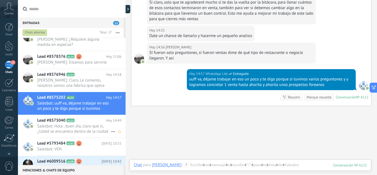
click at [97, 124] on span "Salesbot: Hola , buen día, claro que si, ¿Usted se encuentra dentro de la ciuda…" at bounding box center [74, 128] width 74 height 10
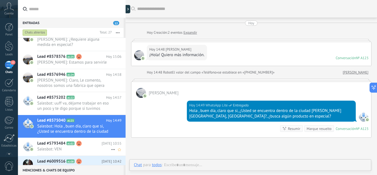
scroll to position [21, 0]
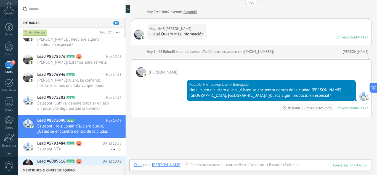
click at [93, 146] on div "Lead #5793484 A102 [DATE] 10:55 Salesbot: VEN" at bounding box center [81, 146] width 88 height 17
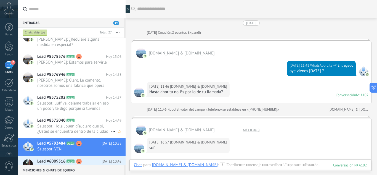
scroll to position [711, 0]
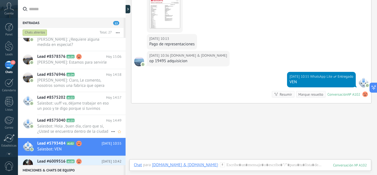
click at [92, 129] on span "Salesbot: Hola , buen día, claro que si, ¿Usted se encuentra dentro de la ciuda…" at bounding box center [74, 128] width 74 height 10
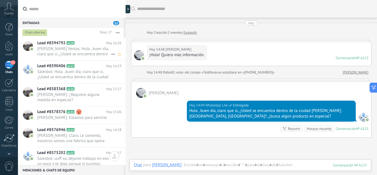
scroll to position [21, 0]
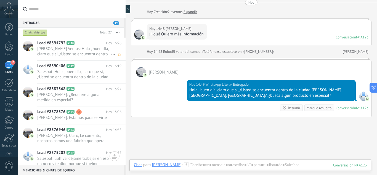
click at [98, 55] on span "[PERSON_NAME] Ventas: Hola , buen día, claro que si, ¿Usted se encuentra dentro…" at bounding box center [74, 51] width 74 height 10
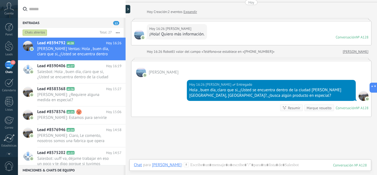
click at [165, 128] on div "Buscar Carga más [DATE] [DATE] Creación: 2 eventos Expandir [DATE] 16:26 [PERSO…" at bounding box center [251, 96] width 251 height 234
click at [76, 76] on span "Salesbot: Hola , buen día, claro que si, ¿Usted se encuentra dentro de la ciuda…" at bounding box center [74, 74] width 74 height 10
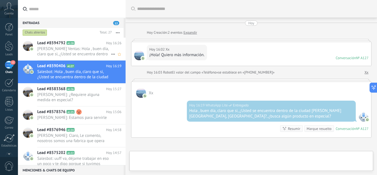
click at [82, 54] on span "[PERSON_NAME] Ventas: Hola , buen día, claro que si, ¿Usted se encuentra dentro…" at bounding box center [74, 51] width 74 height 10
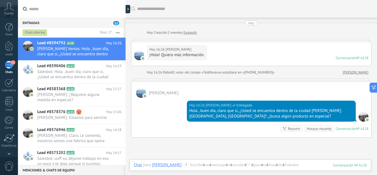
click at [348, 84] on div "[PERSON_NAME]" at bounding box center [251, 90] width 240 height 16
click at [348, 80] on div at bounding box center [251, 80] width 240 height 3
click at [5, 48] on div at bounding box center [9, 46] width 8 height 10
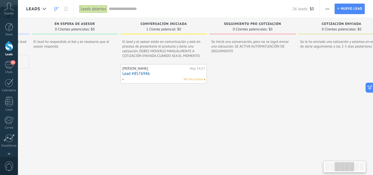
scroll to position [0, 186]
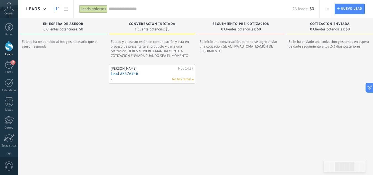
drag, startPoint x: 326, startPoint y: 128, endPoint x: 139, endPoint y: 116, distance: 186.8
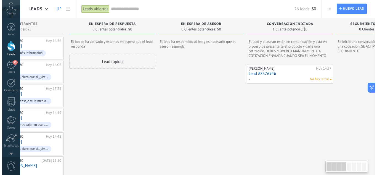
scroll to position [0, 0]
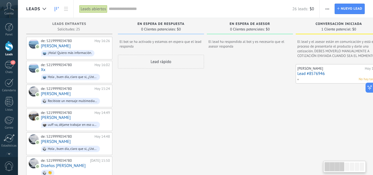
drag, startPoint x: 60, startPoint y: 106, endPoint x: 377, endPoint y: 139, distance: 317.8
click at [372, 139] on html ".abccls-1,.abccls-2{fill-rule:evenodd}.abccls-2{fill:#fff} .abfcls-1{fill:none}…" at bounding box center [186, 87] width 373 height 175
click at [82, 73] on span "Hola , buen día, claro que si, ¿Usted se encuentra dentro de la ciudad [PERSON_…" at bounding box center [75, 77] width 69 height 9
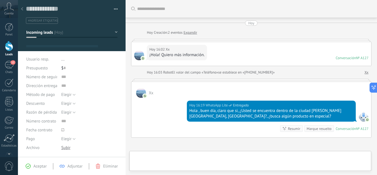
type textarea "**********"
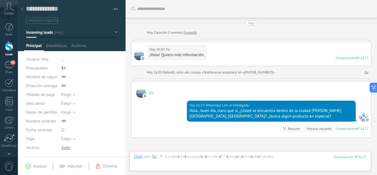
scroll to position [8, 0]
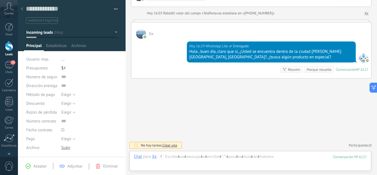
click at [22, 9] on use at bounding box center [22, 8] width 2 height 3
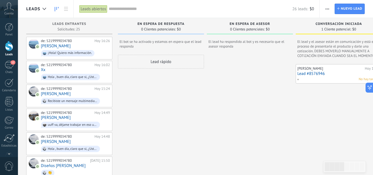
click at [5, 66] on div "12" at bounding box center [9, 65] width 9 height 8
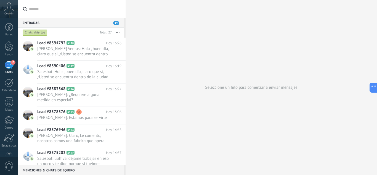
click at [266, 35] on div "Seleccione un hilo para comenzar a enviar mensajes" at bounding box center [251, 87] width 251 height 175
click at [188, 129] on div "Seleccione un hilo para comenzar a enviar mensajes" at bounding box center [251, 87] width 251 height 175
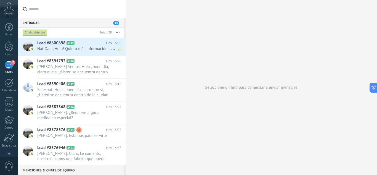
click at [78, 46] on span "Nat Dac: ¡Hola! Quiero más información." at bounding box center [74, 48] width 74 height 5
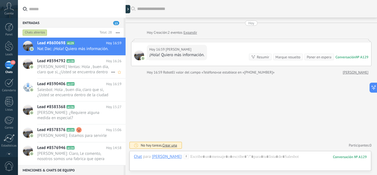
click at [92, 65] on span "[PERSON_NAME] Ventas: Hola , buen día, claro que si, ¿Usted se encuentra dentro…" at bounding box center [74, 69] width 74 height 10
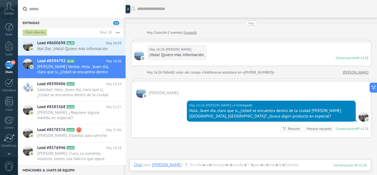
scroll to position [21, 0]
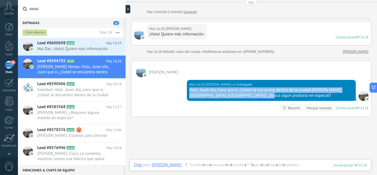
drag, startPoint x: 254, startPoint y: 95, endPoint x: 186, endPoint y: 89, distance: 68.1
click at [187, 89] on div "[DATE] 16:26 [PERSON_NAME] Entregado Hola , buen día, claro que si, ¿Usted se e…" at bounding box center [271, 90] width 169 height 21
copy div "Hola , buen día, claro que si, ¿Usted se encuentra dentro de la ciudad [PERSON_…"
click at [90, 43] on h2 "Lead #8600698 A129" at bounding box center [71, 43] width 69 height 6
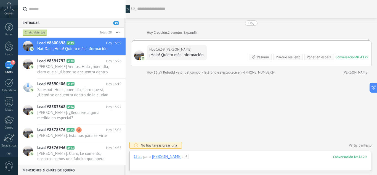
paste div
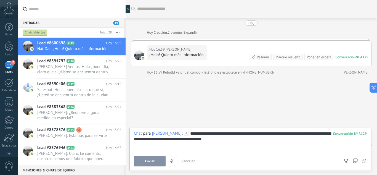
click at [148, 159] on span "Enviar" at bounding box center [150, 161] width 10 height 4
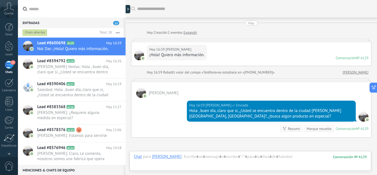
scroll to position [59, 0]
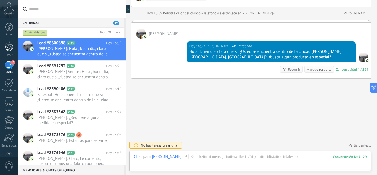
click at [9, 52] on link "Leads" at bounding box center [9, 48] width 18 height 15
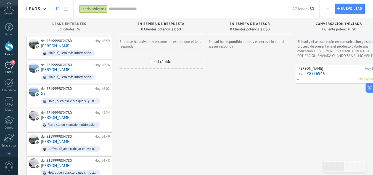
click at [5, 70] on div "Chats" at bounding box center [9, 72] width 16 height 4
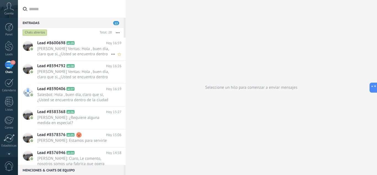
click at [84, 47] on span "[PERSON_NAME] Ventas: Hola , buen día, claro que si, ¿Usted se encuentra dentro…" at bounding box center [74, 51] width 74 height 10
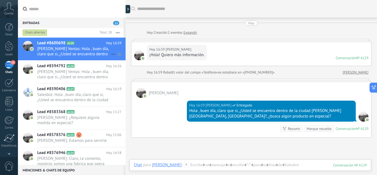
scroll to position [21, 0]
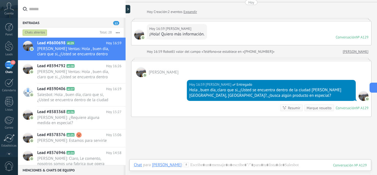
click at [192, 138] on div "Buscar Carga más [DATE] [DATE] Creación: 2 eventos Expandir [DATE] 16:59 Nat Da…" at bounding box center [251, 96] width 251 height 234
click at [134, 130] on div "Buscar Carga más [DATE] [DATE] Creación: 2 eventos Expandir [DATE] 16:59 Nat Da…" at bounding box center [251, 96] width 251 height 234
click at [188, 142] on div "Buscar Carga más [DATE] [DATE] Creación: 2 eventos Expandir [DATE] 16:59 Nat Da…" at bounding box center [251, 96] width 251 height 234
click at [299, 132] on div "Buscar Carga más [DATE] [DATE] Creación: 2 eventos Expandir [DATE] 16:59 Nat Da…" at bounding box center [251, 96] width 251 height 234
click at [271, 145] on div "Buscar Carga más [DATE] [DATE] Creación: 2 eventos Expandir [DATE] 16:59 Nat Da…" at bounding box center [251, 96] width 251 height 234
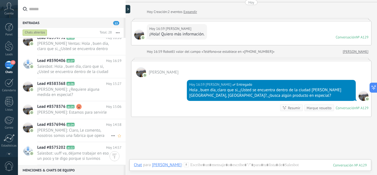
scroll to position [0, 0]
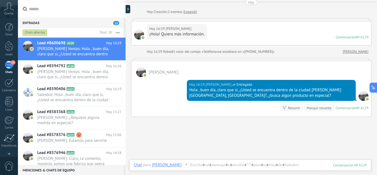
click at [193, 129] on div "Buscar Carga más [DATE] [DATE] Creación: 2 eventos Expandir [DATE] 16:59 Nat Da…" at bounding box center [251, 96] width 251 height 234
click at [268, 133] on div "Buscar Carga más [DATE] [DATE] Creación: 2 eventos Expandir [DATE] 16:59 Nat Da…" at bounding box center [251, 96] width 251 height 234
